Goal: Task Accomplishment & Management: Use online tool/utility

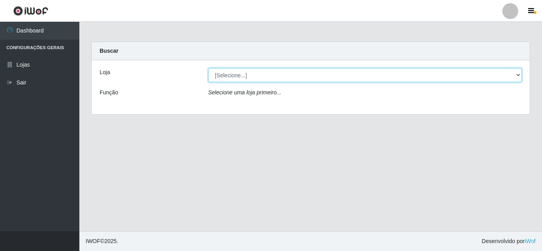
click at [259, 79] on select "[Selecione...] Rede Compras Supermercados - LOJA 5" at bounding box center [365, 75] width 314 height 14
select select "397"
click at [208, 68] on select "[Selecione...] Rede Compras Supermercados - LOJA 5" at bounding box center [365, 75] width 314 height 14
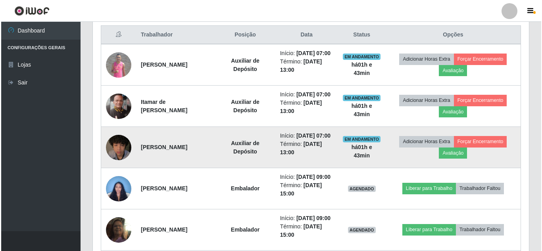
scroll to position [318, 0]
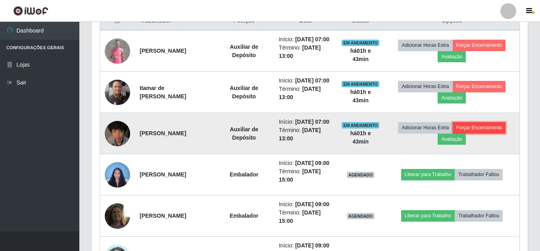
click at [502, 133] on button "Forçar Encerramento" at bounding box center [479, 127] width 53 height 11
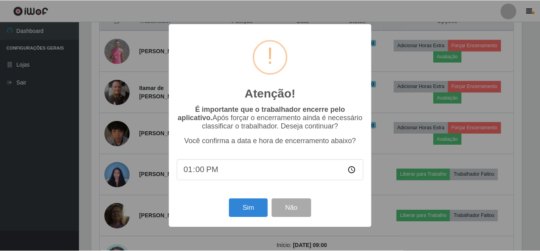
scroll to position [165, 432]
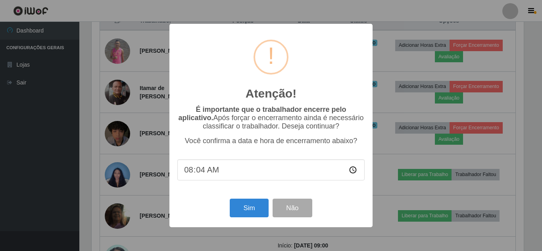
type input "08:40"
click at [248, 216] on button "Sim" at bounding box center [249, 208] width 38 height 19
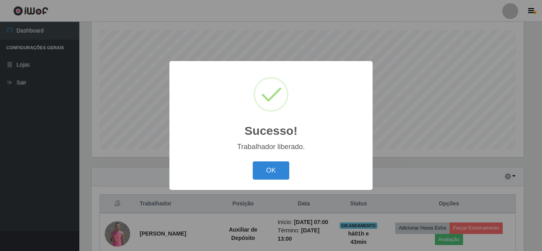
click at [257, 184] on div "Sucesso! × Trabalhador liberado. OK Cancel" at bounding box center [270, 125] width 203 height 129
click at [260, 180] on button "OK" at bounding box center [271, 171] width 37 height 19
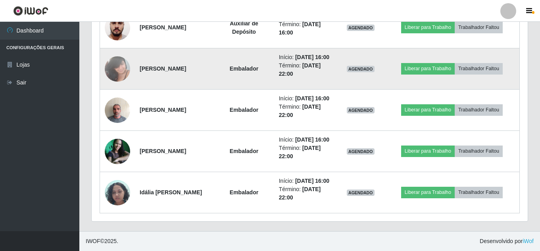
scroll to position [611, 0]
click at [127, 90] on td at bounding box center [117, 68] width 35 height 41
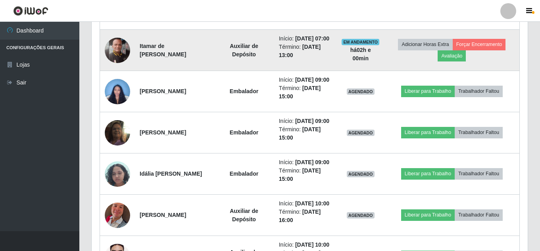
scroll to position [363, 0]
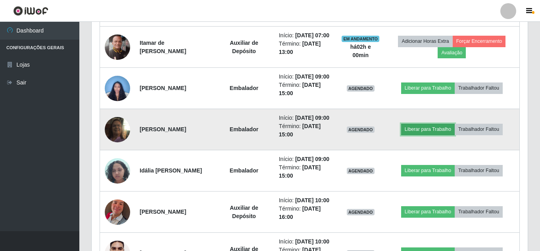
click at [427, 135] on button "Liberar para Trabalho" at bounding box center [428, 129] width 54 height 11
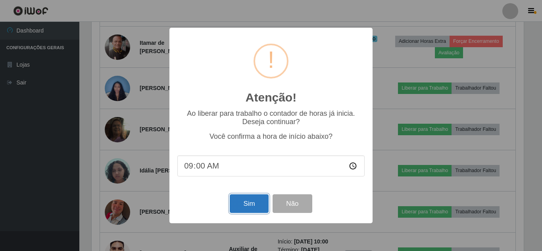
click at [250, 203] on button "Sim" at bounding box center [249, 203] width 38 height 19
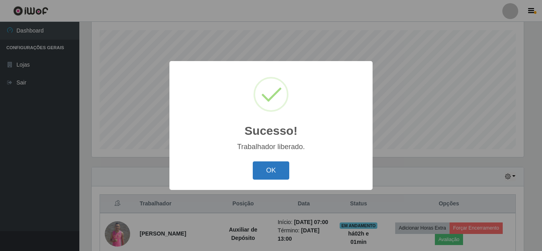
click at [270, 166] on button "OK" at bounding box center [271, 171] width 37 height 19
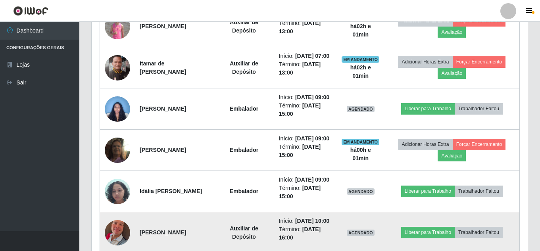
scroll to position [373, 0]
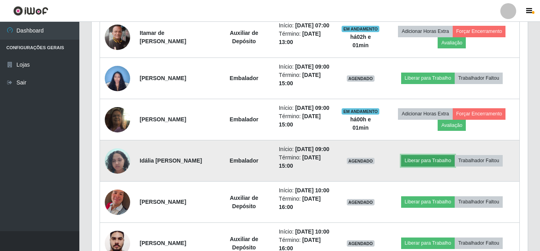
click at [416, 166] on button "Liberar para Trabalho" at bounding box center [428, 160] width 54 height 11
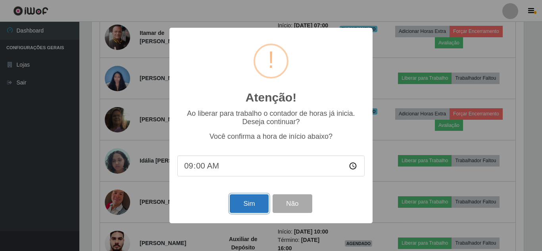
click at [255, 208] on button "Sim" at bounding box center [249, 203] width 38 height 19
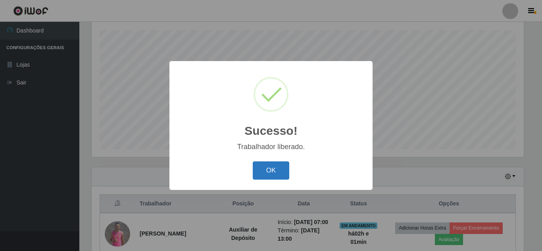
click at [262, 169] on button "OK" at bounding box center [271, 171] width 37 height 19
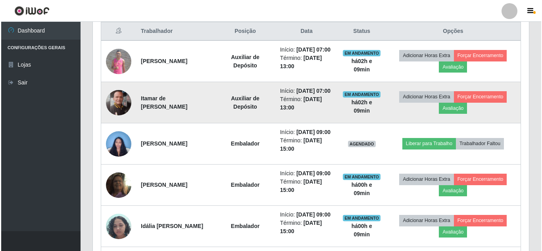
scroll to position [293, 0]
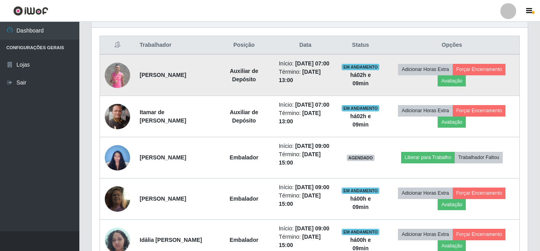
click at [121, 75] on img at bounding box center [117, 75] width 25 height 25
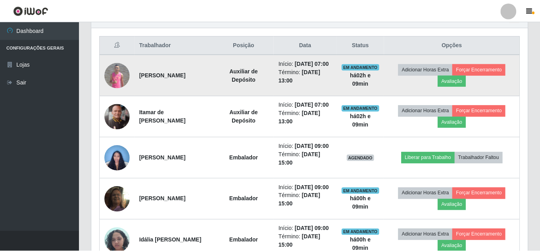
scroll to position [165, 432]
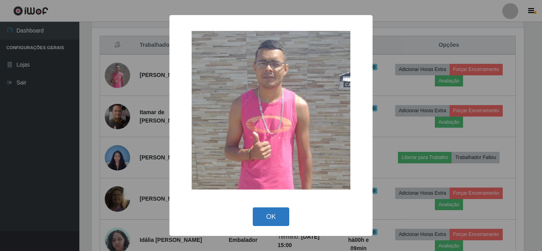
click at [268, 223] on button "OK" at bounding box center [271, 217] width 37 height 19
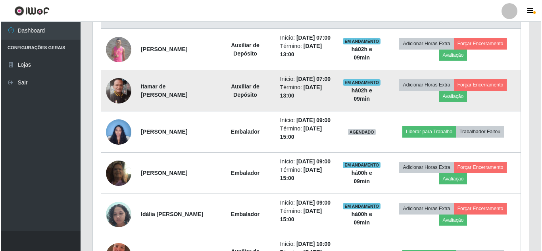
scroll to position [333, 0]
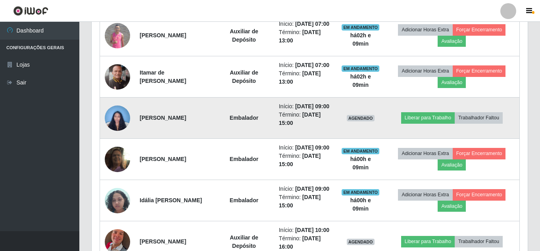
click at [116, 135] on img at bounding box center [117, 118] width 25 height 34
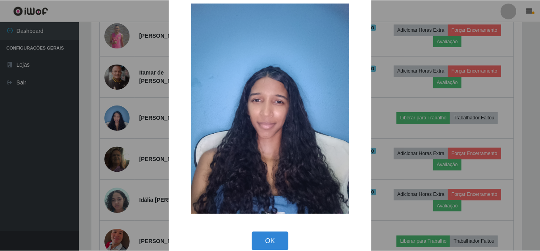
scroll to position [29, 0]
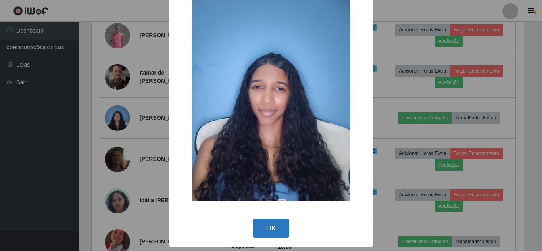
click at [278, 223] on button "OK" at bounding box center [271, 228] width 37 height 19
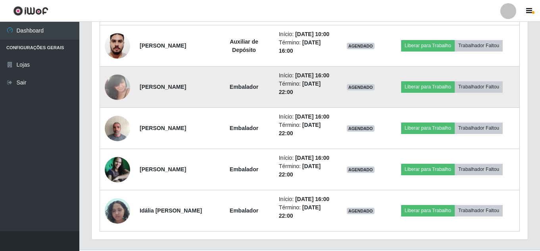
scroll to position [571, 0]
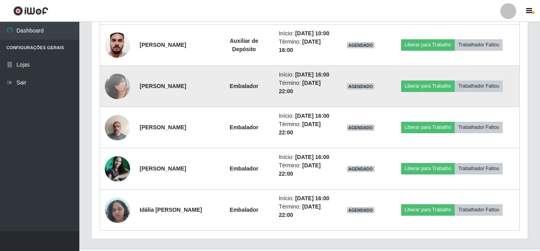
click at [122, 103] on img at bounding box center [117, 86] width 25 height 34
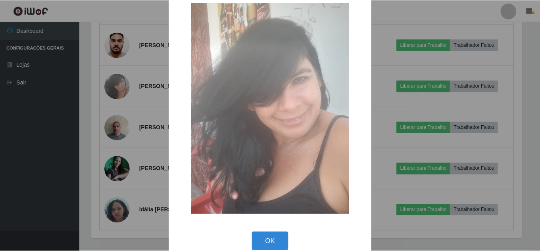
scroll to position [30, 0]
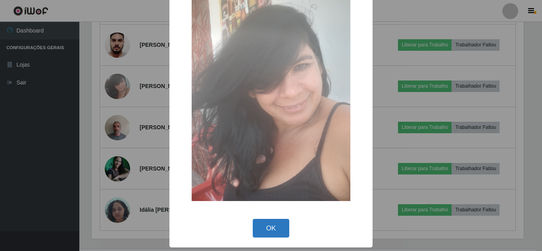
click at [258, 231] on button "OK" at bounding box center [271, 228] width 37 height 19
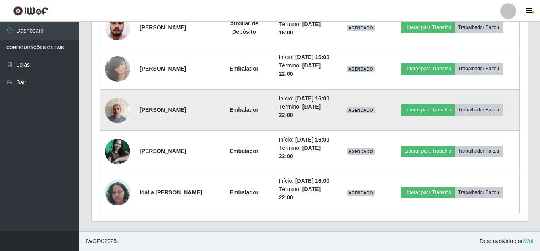
scroll to position [680, 0]
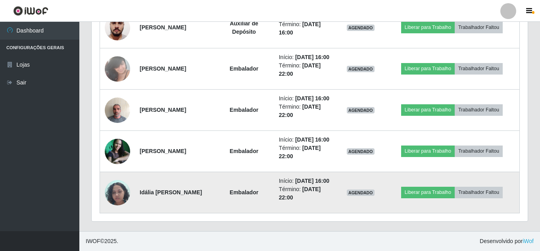
click at [120, 185] on img at bounding box center [117, 193] width 25 height 34
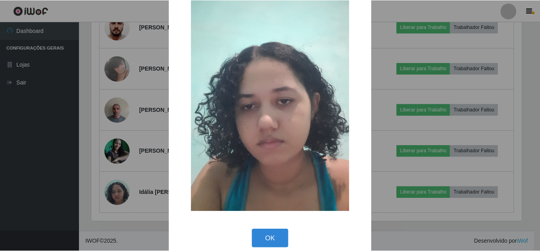
scroll to position [30, 0]
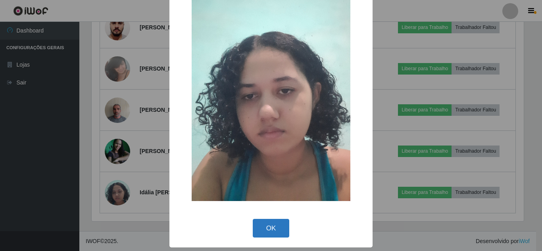
click at [269, 228] on button "OK" at bounding box center [271, 228] width 37 height 19
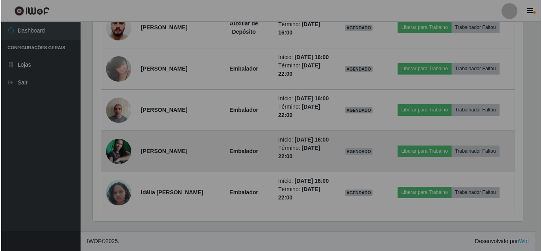
scroll to position [165, 436]
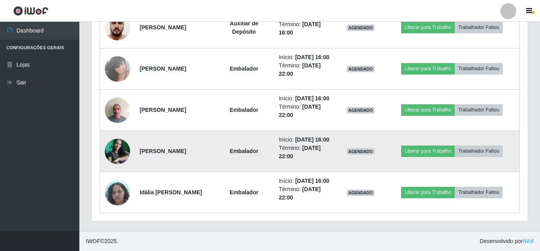
click at [115, 139] on img at bounding box center [117, 151] width 25 height 25
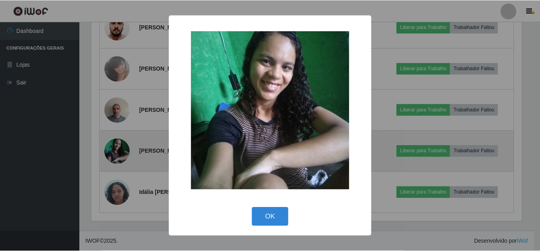
scroll to position [165, 432]
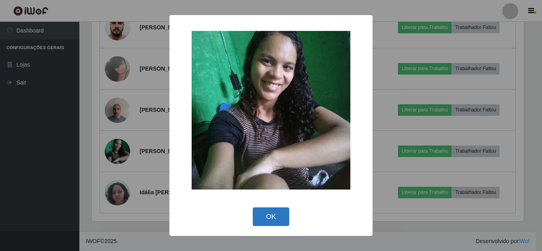
click at [281, 216] on button "OK" at bounding box center [271, 217] width 37 height 19
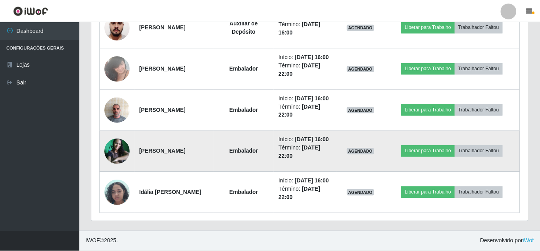
scroll to position [0, 0]
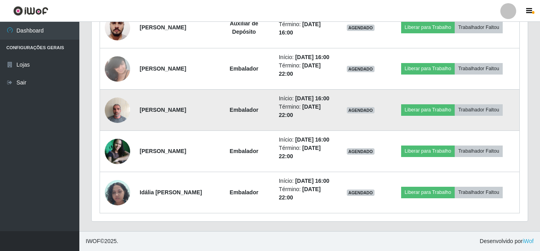
click at [124, 125] on img at bounding box center [117, 110] width 25 height 34
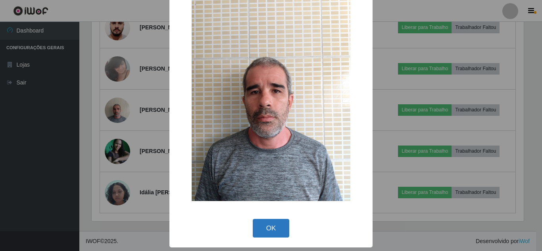
click at [268, 229] on button "OK" at bounding box center [271, 228] width 37 height 19
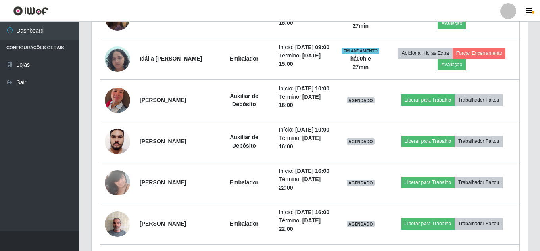
scroll to position [476, 0]
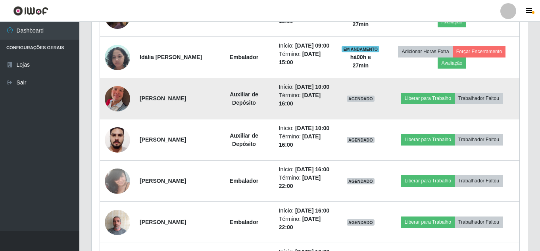
click at [125, 121] on img at bounding box center [117, 98] width 25 height 45
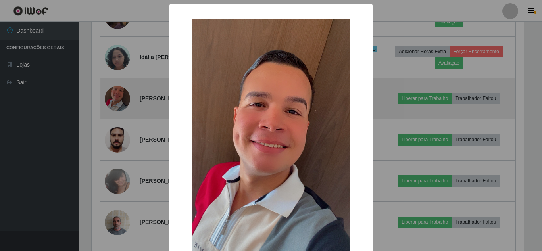
click at [125, 146] on div "× OK Cancel" at bounding box center [271, 125] width 542 height 251
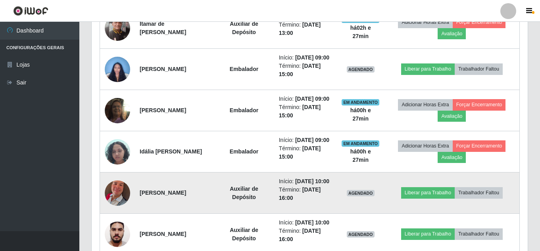
scroll to position [357, 0]
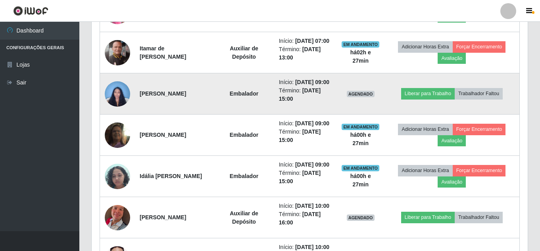
click at [118, 111] on img at bounding box center [117, 94] width 25 height 34
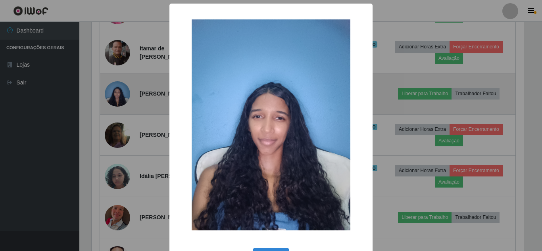
click at [118, 126] on div "× OK Cancel" at bounding box center [271, 125] width 542 height 251
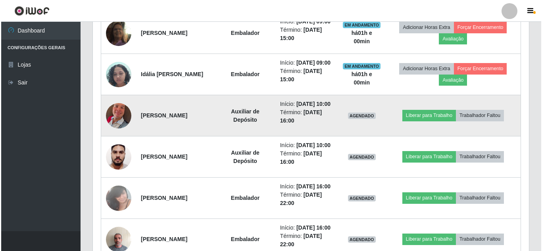
scroll to position [476, 0]
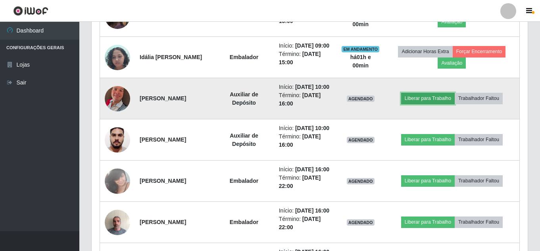
click at [445, 104] on button "Liberar para Trabalho" at bounding box center [428, 98] width 54 height 11
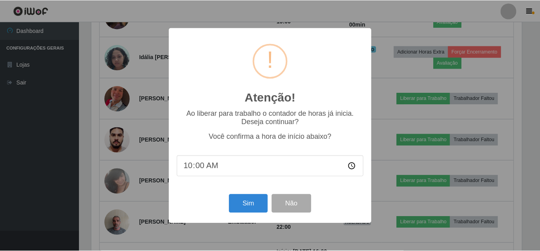
scroll to position [165, 432]
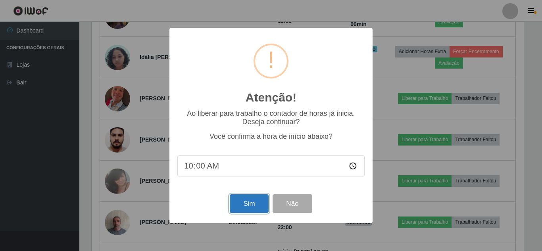
click at [239, 206] on button "Sim" at bounding box center [249, 203] width 38 height 19
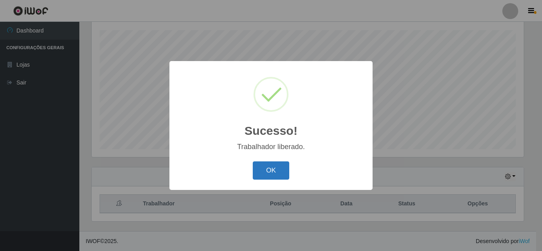
click at [260, 176] on button "OK" at bounding box center [271, 171] width 37 height 19
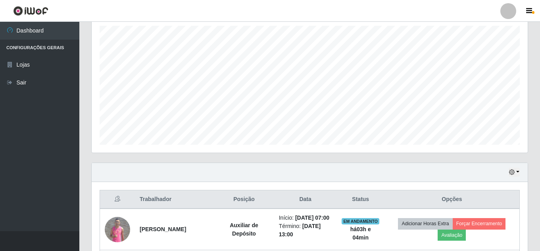
scroll to position [135, 0]
